Goal: Task Accomplishment & Management: Use online tool/utility

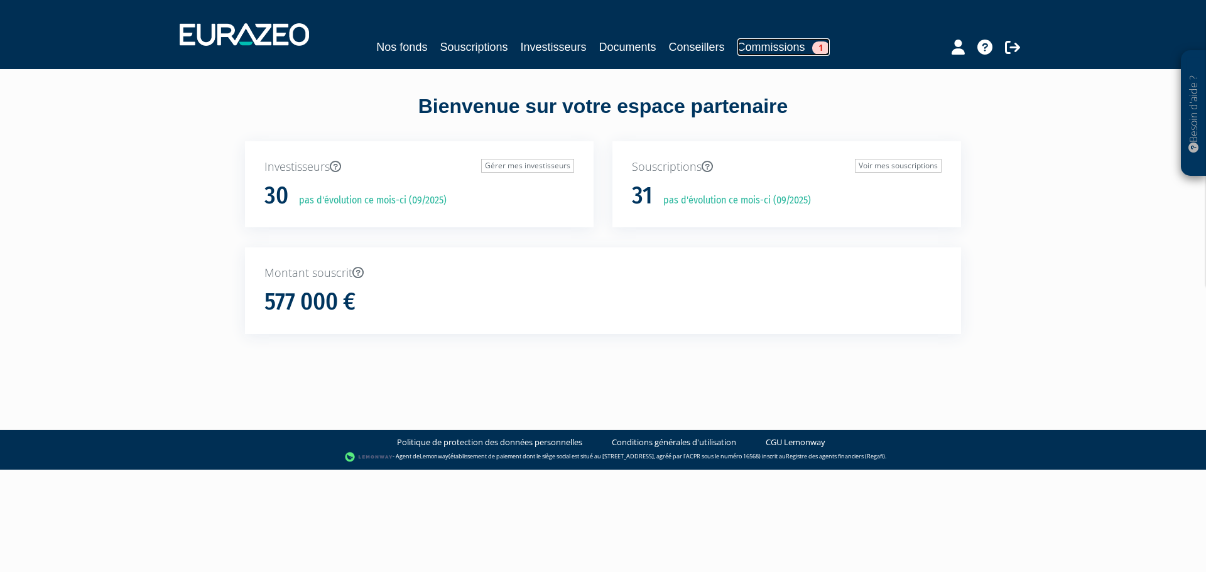
drag, startPoint x: 782, startPoint y: 43, endPoint x: 771, endPoint y: 48, distance: 12.6
click at [782, 43] on link "Commissions 1" at bounding box center [783, 47] width 92 height 18
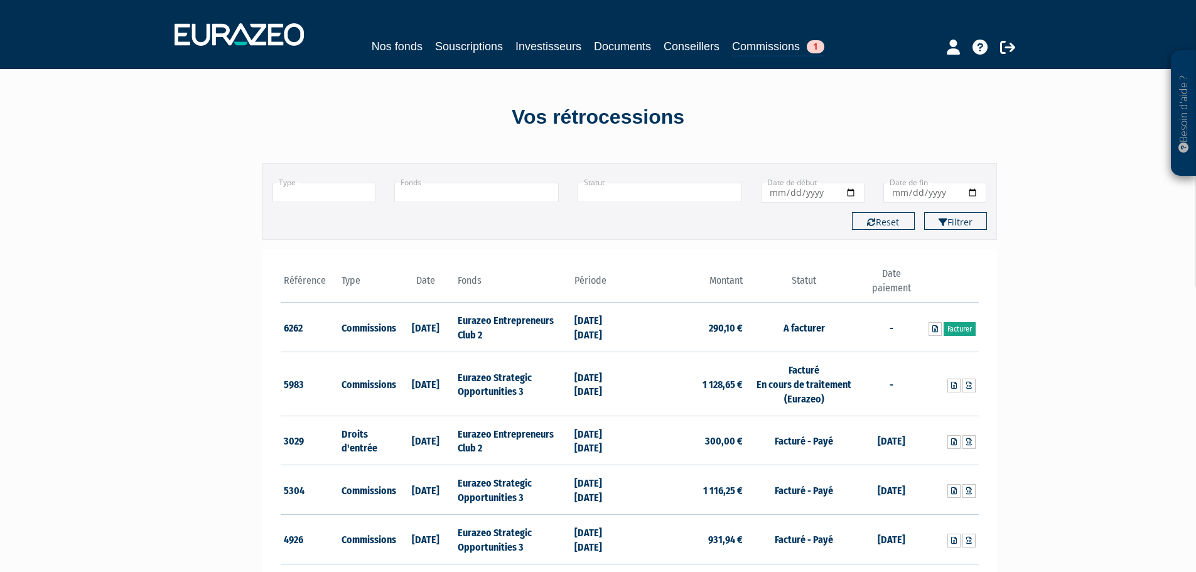
click at [965, 329] on link "Facturer" at bounding box center [960, 329] width 32 height 14
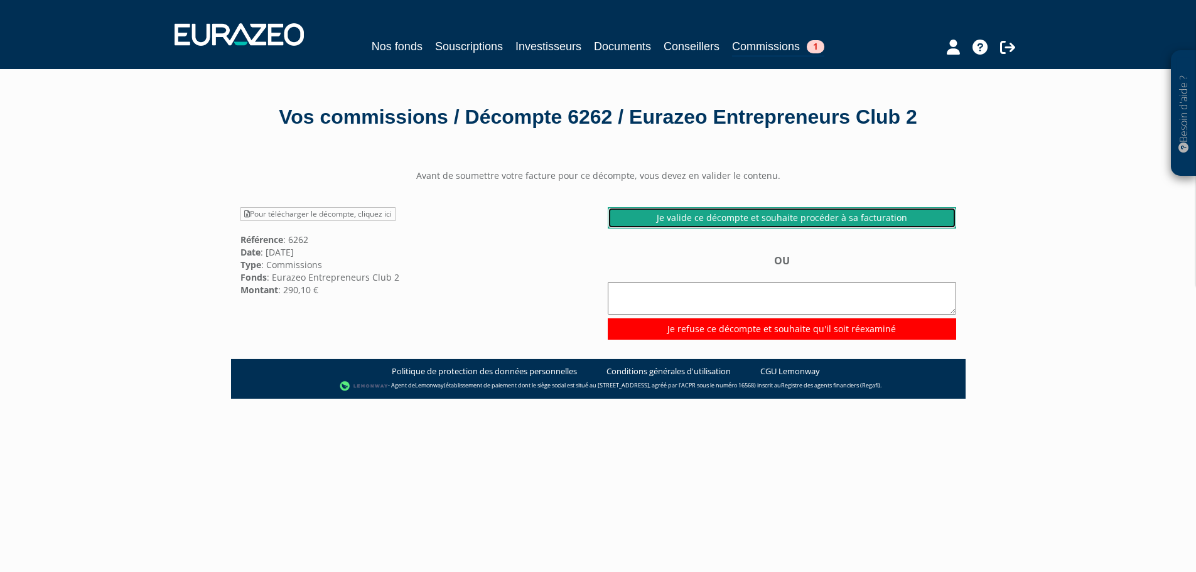
click at [849, 229] on link "Je valide ce décompte et souhaite procéder à sa facturation" at bounding box center [782, 217] width 349 height 21
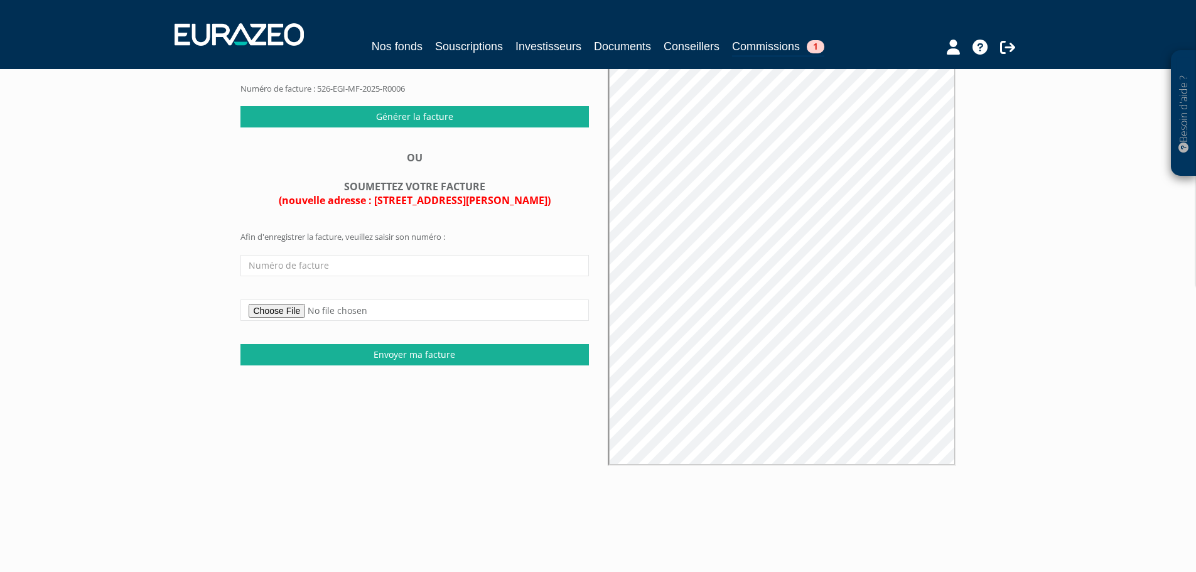
scroll to position [126, 0]
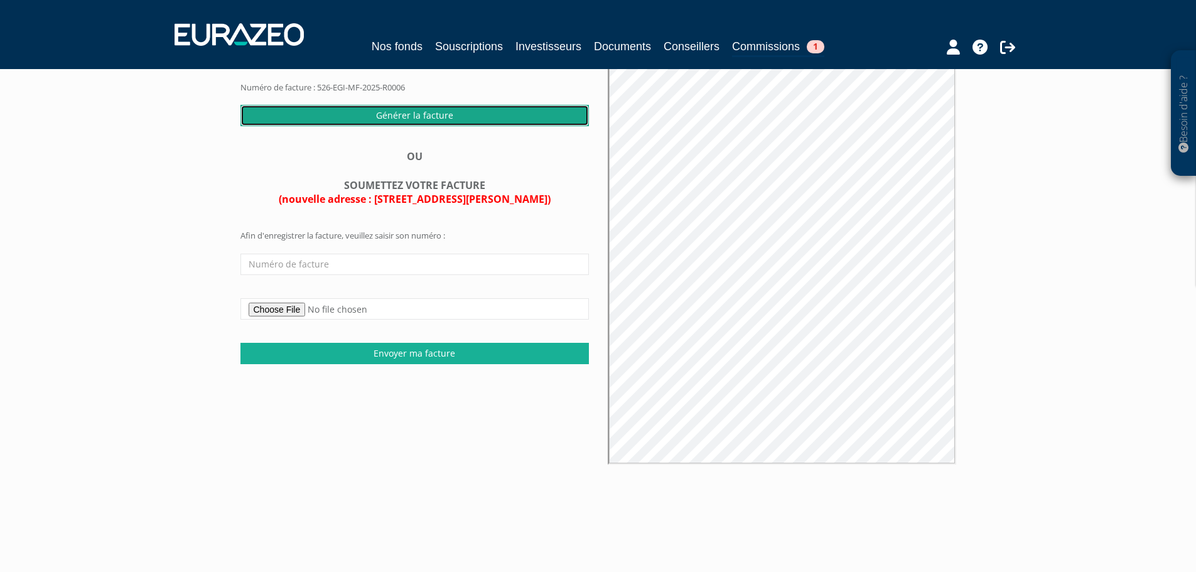
click at [435, 126] on input "Générer la facture" at bounding box center [415, 115] width 349 height 21
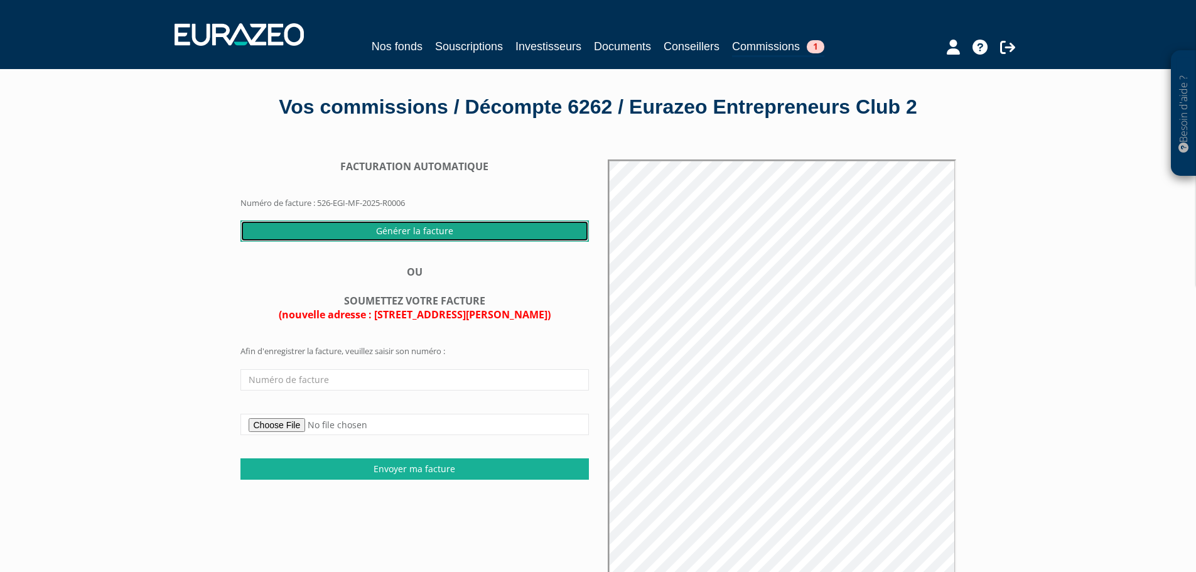
scroll to position [0, 0]
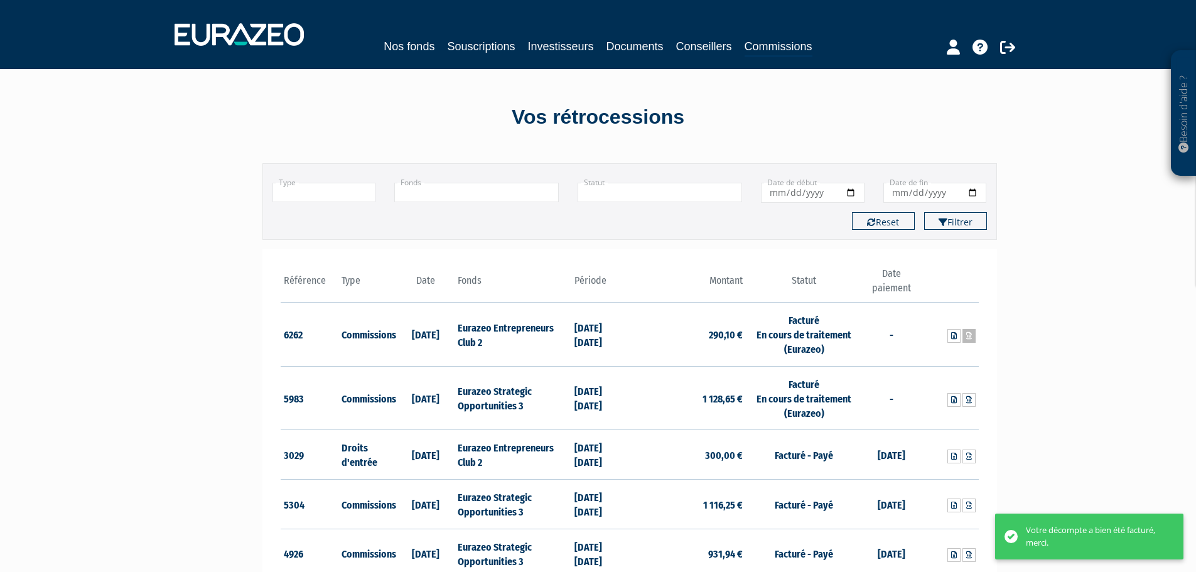
click at [972, 335] on link at bounding box center [969, 336] width 13 height 14
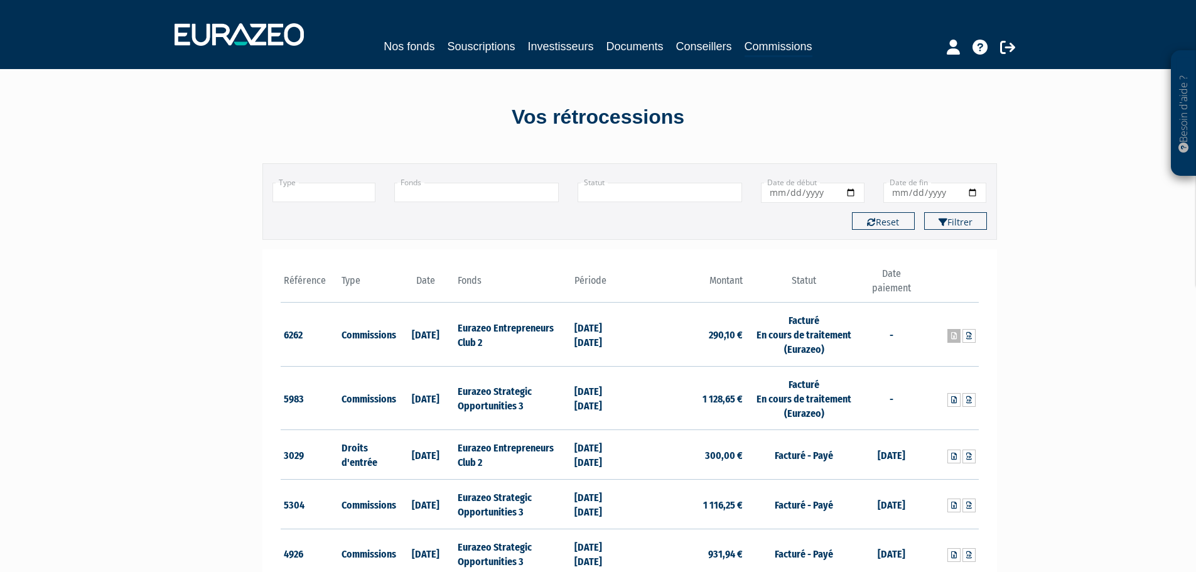
click at [950, 337] on link at bounding box center [954, 336] width 13 height 14
